Goal: Navigation & Orientation: Find specific page/section

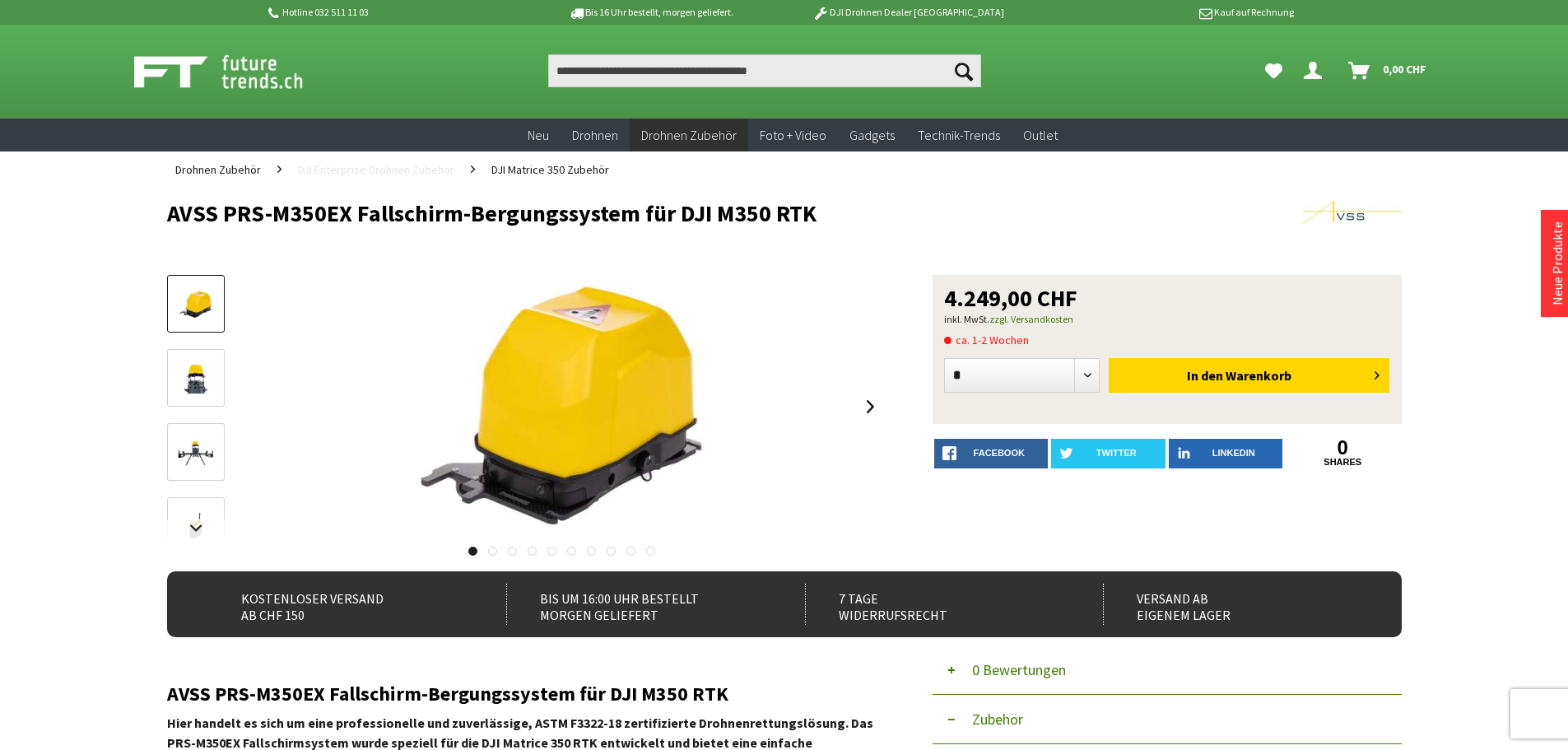
click at [424, 165] on span "DJI Enterprise Drohnen Zubehör" at bounding box center [376, 170] width 156 height 15
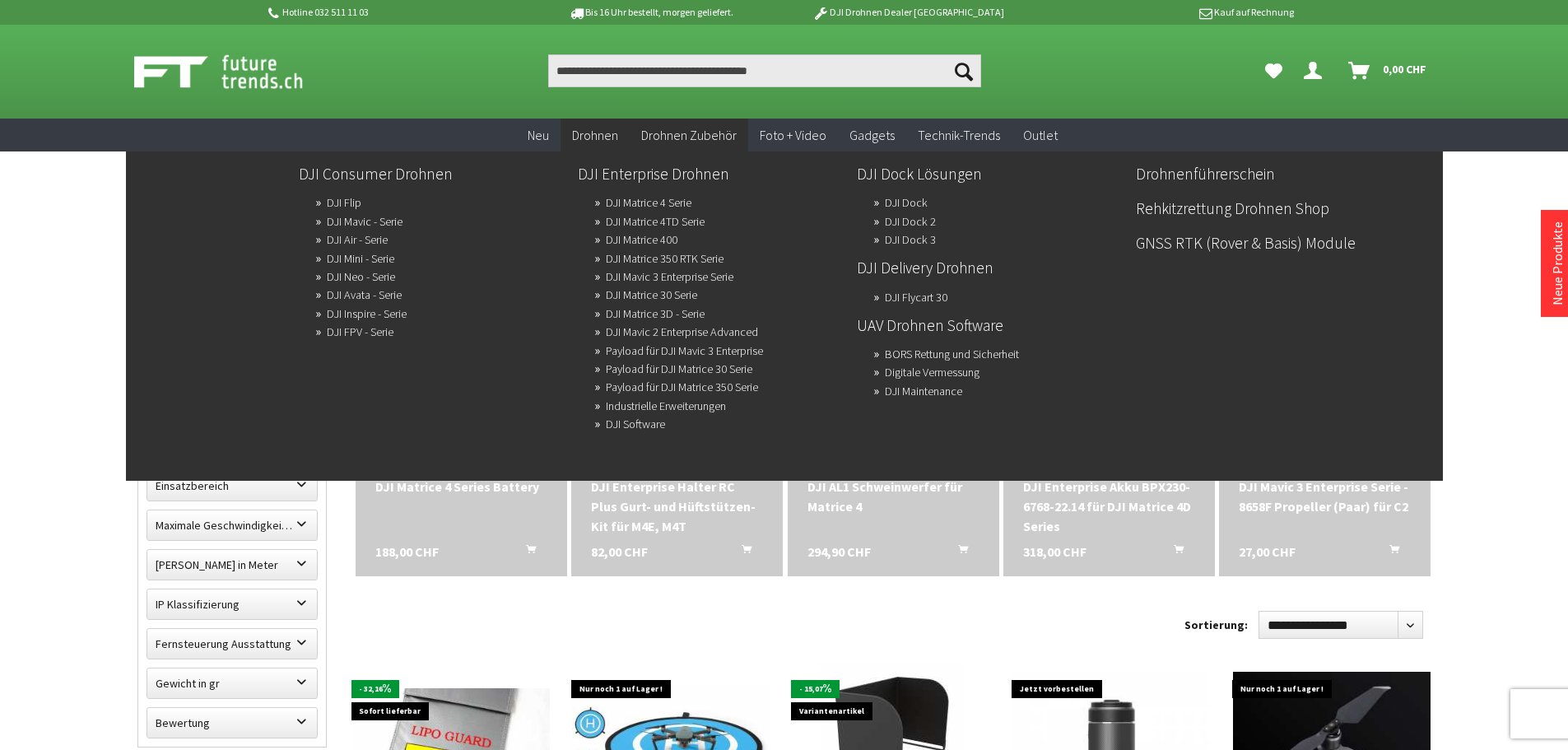
click at [598, 125] on link "Drohnen" at bounding box center [595, 135] width 69 height 33
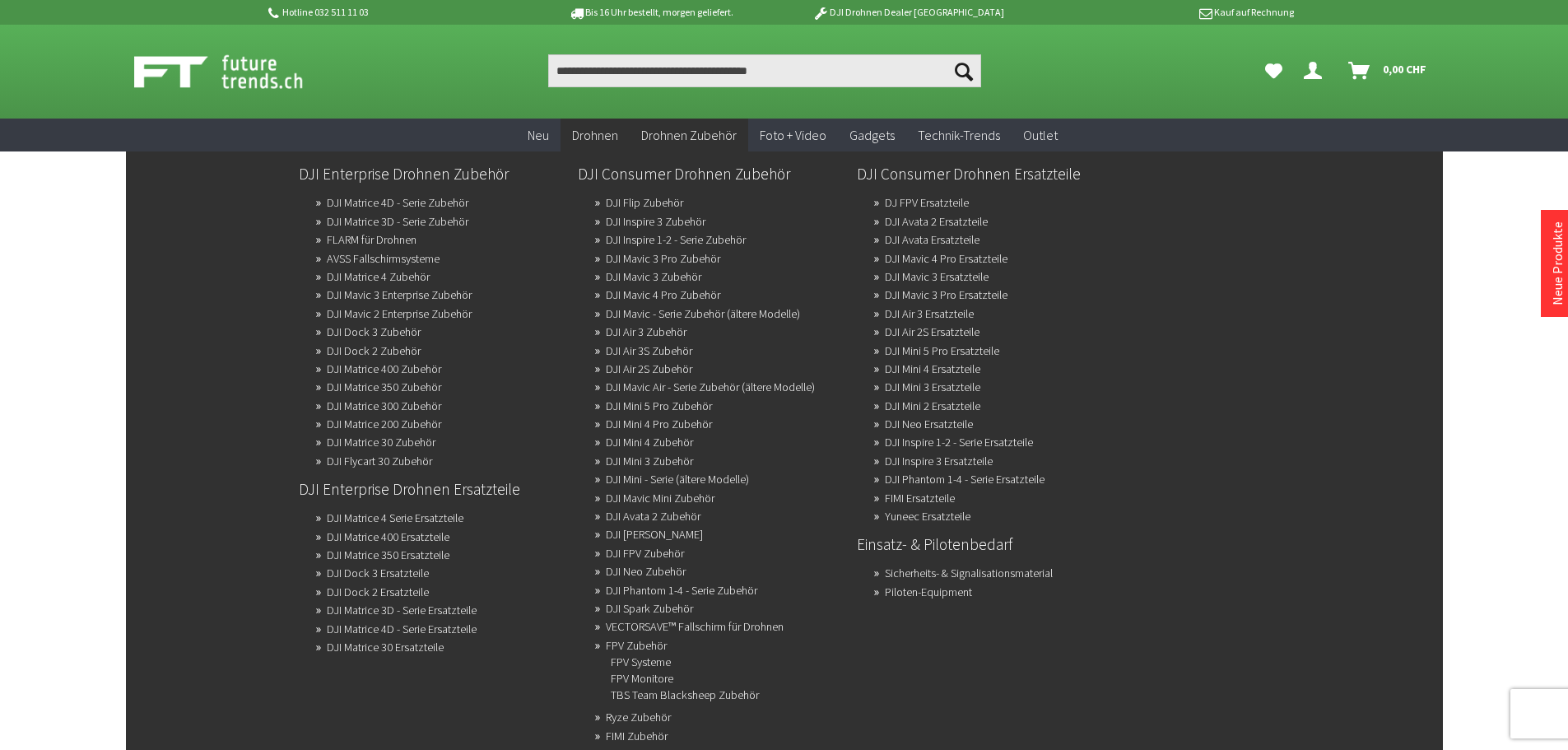
click at [676, 142] on span "Drohnen Zubehör" at bounding box center [688, 134] width 95 height 16
click at [401, 362] on link "DJI Matrice 400 Zubehör" at bounding box center [384, 369] width 114 height 23
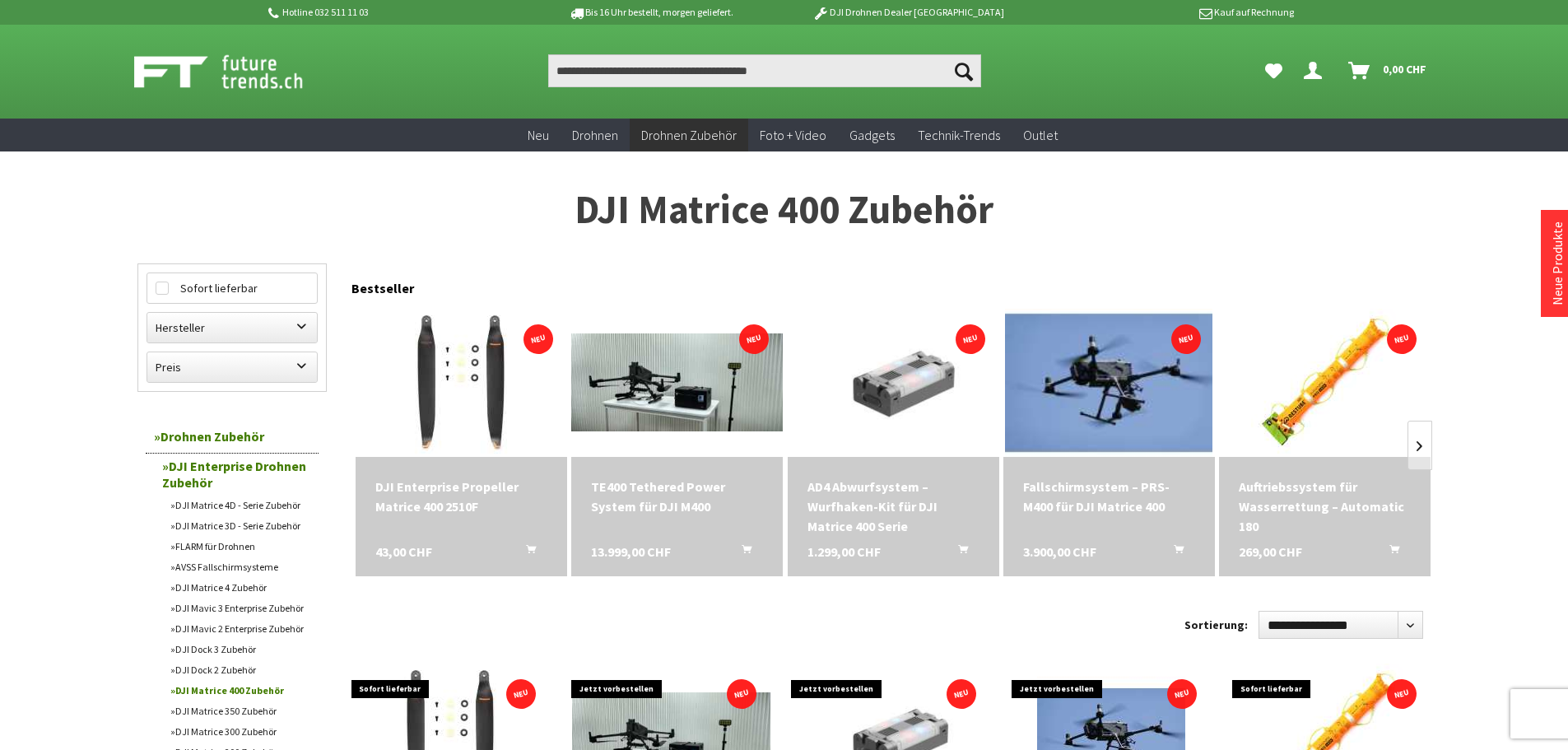
click at [1123, 343] on img at bounding box center [1109, 383] width 207 height 207
